Goal: Information Seeking & Learning: Learn about a topic

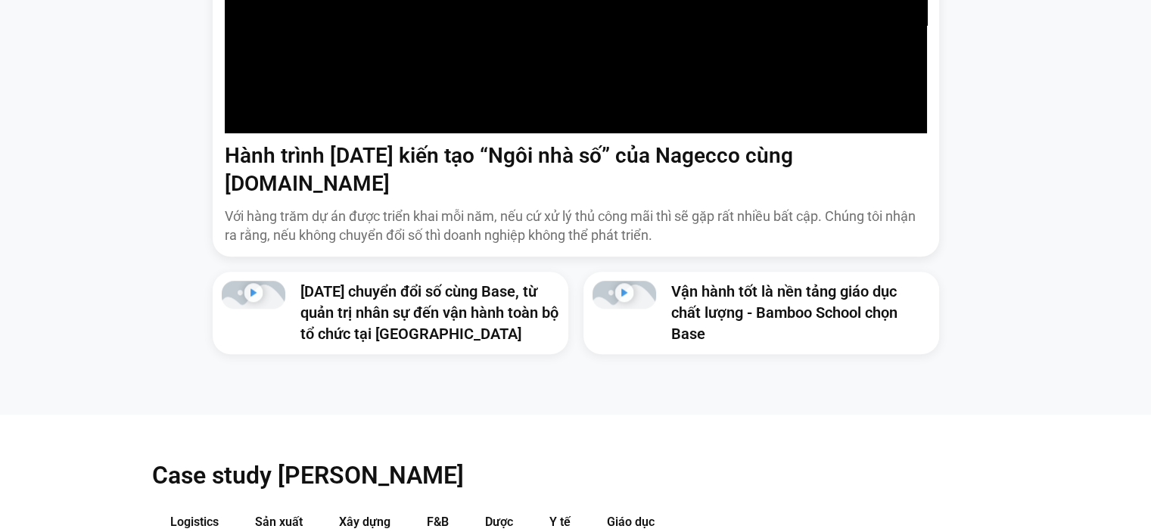
scroll to position [1204, 0]
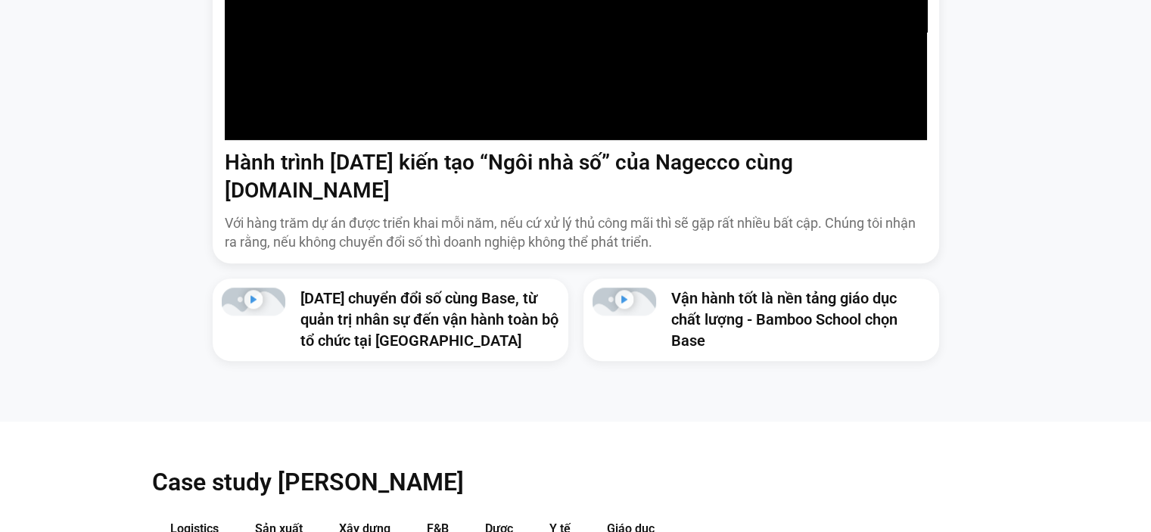
click at [450, 289] on link "5 năm chuyển đổi số cùng Base, từ quản trị nhân sự đến vận hành toàn bộ tổ chức…" at bounding box center [430, 319] width 258 height 61
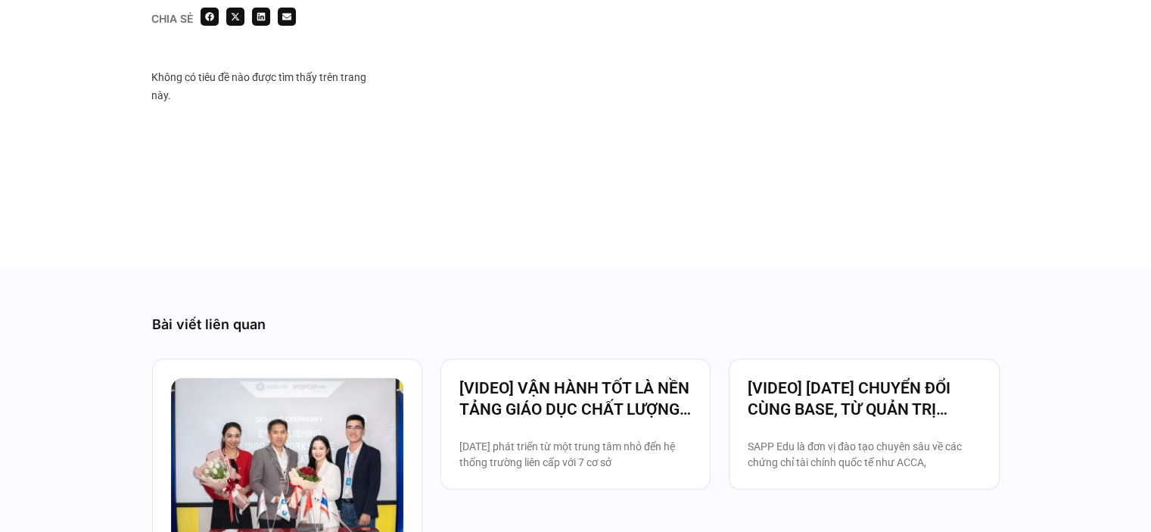
scroll to position [1438, 0]
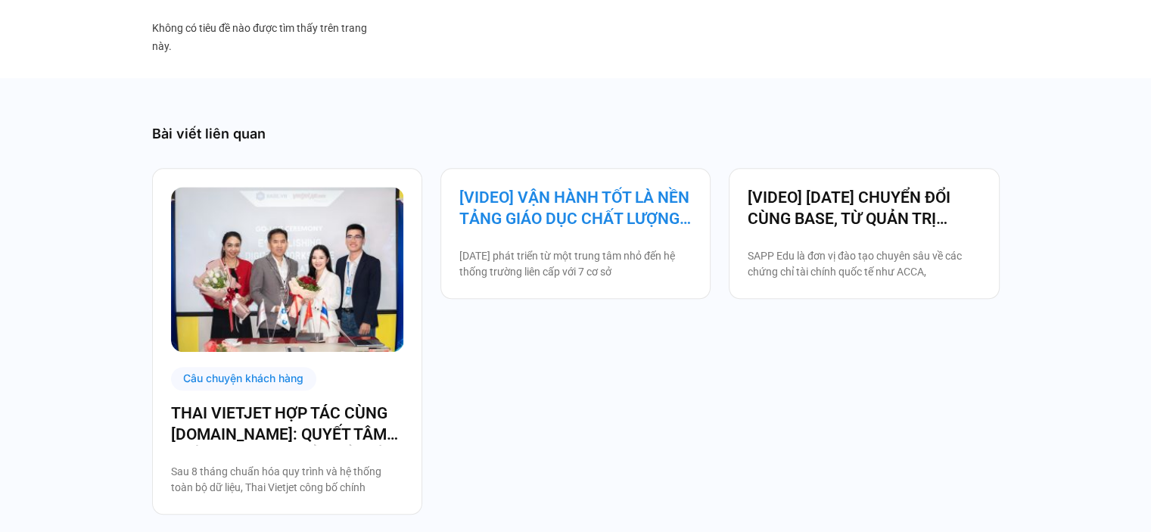
click at [587, 229] on link "[VIDEO] VẬN HÀNH TỐT LÀ NỀN TẢNG GIÁO DỤC CHẤT LƯỢNG – BAMBOO SCHOOL CHỌN BASE" at bounding box center [576, 208] width 232 height 42
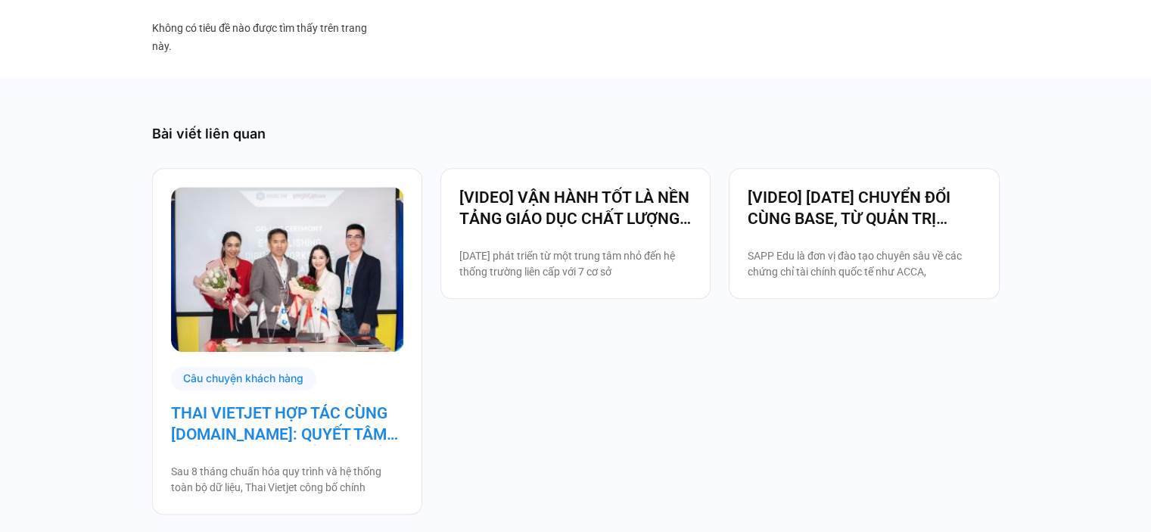
click at [346, 444] on link "THAI VIETJET HỢP TÁC CÙNG [DOMAIN_NAME]: QUYẾT TÂM “CẤT CÁNH” CHUYỂN ĐỔI SỐ" at bounding box center [287, 424] width 232 height 42
click at [334, 445] on link "THAI VIETJET HỢP TÁC CÙNG [DOMAIN_NAME]: QUYẾT TÂM “CẤT CÁNH” CHUYỂN ĐỔI SỐ" at bounding box center [287, 424] width 232 height 42
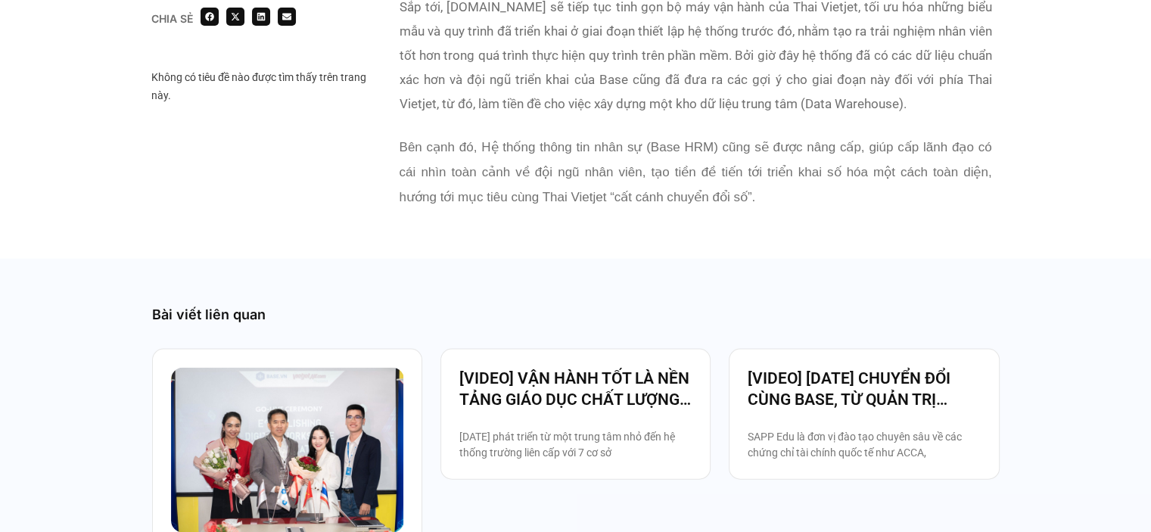
scroll to position [3255, 0]
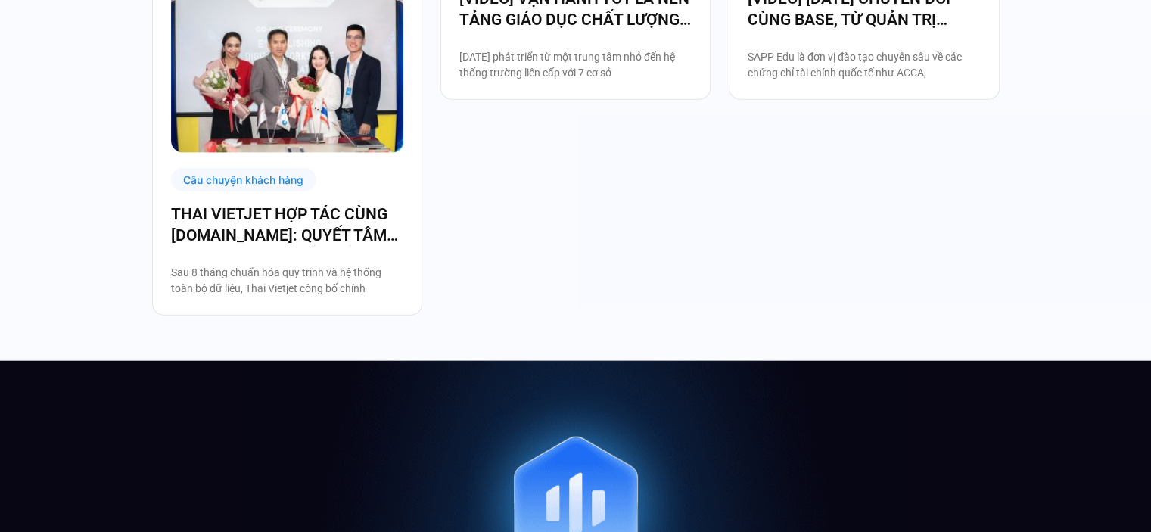
scroll to position [3407, 0]
